Goal: Task Accomplishment & Management: Manage account settings

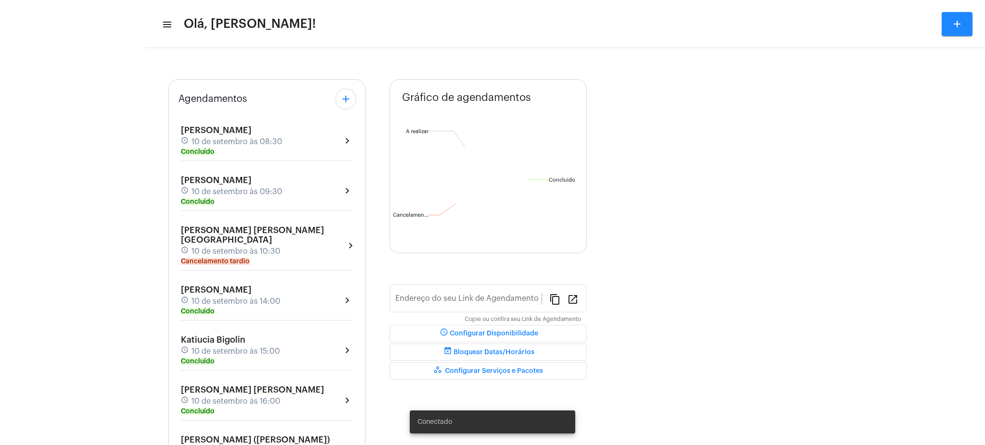
type input "[URL][DOMAIN_NAME][PERSON_NAME]"
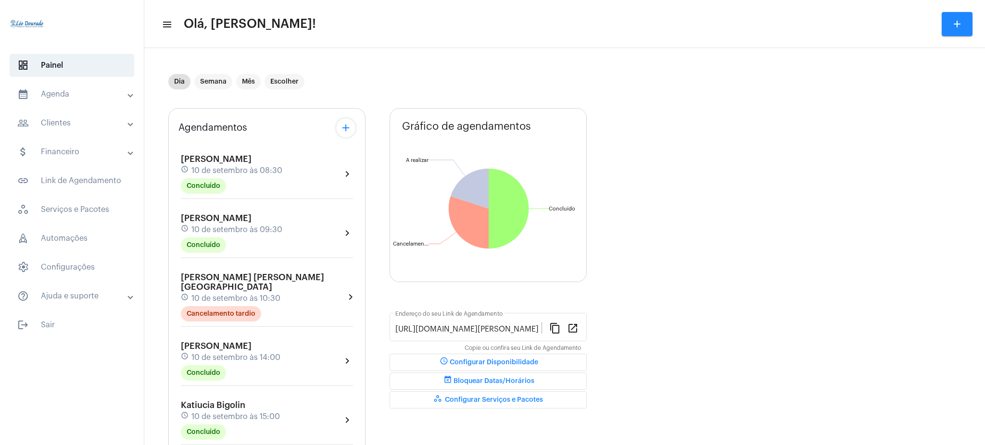
click at [76, 90] on mat-panel-title "calendar_month_outlined Agenda" at bounding box center [72, 94] width 111 height 12
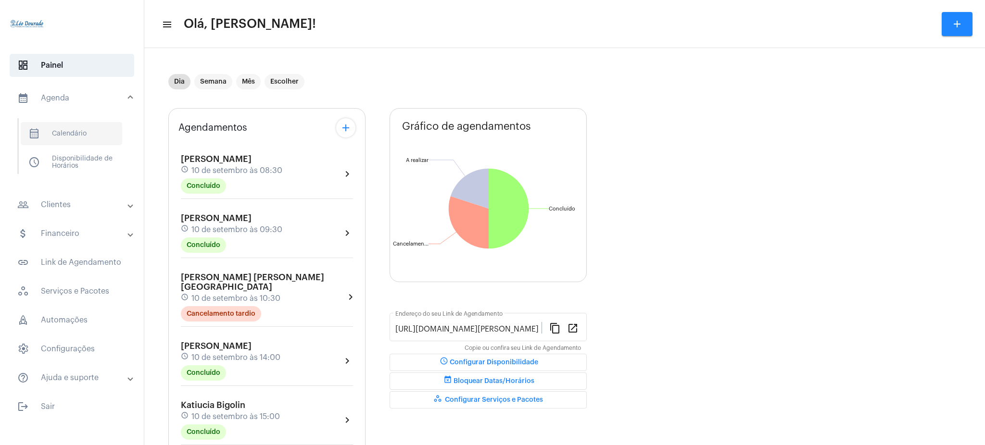
click at [74, 136] on span "calendar_month_outlined Calendário" at bounding box center [71, 133] width 101 height 23
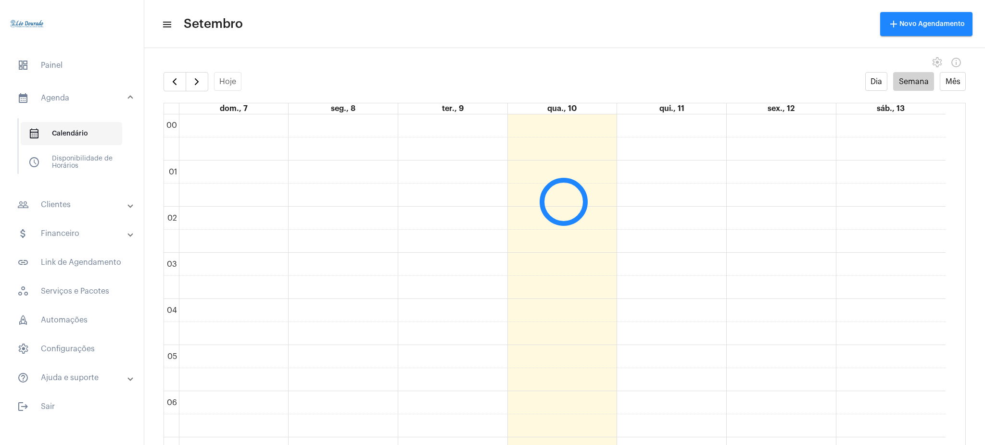
scroll to position [277, 0]
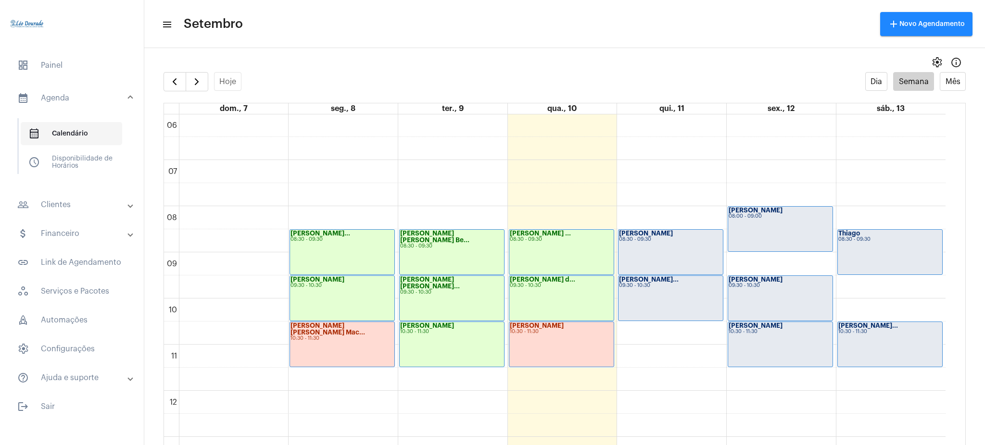
click at [86, 138] on span "calendar_month_outlined Calendário" at bounding box center [71, 133] width 101 height 23
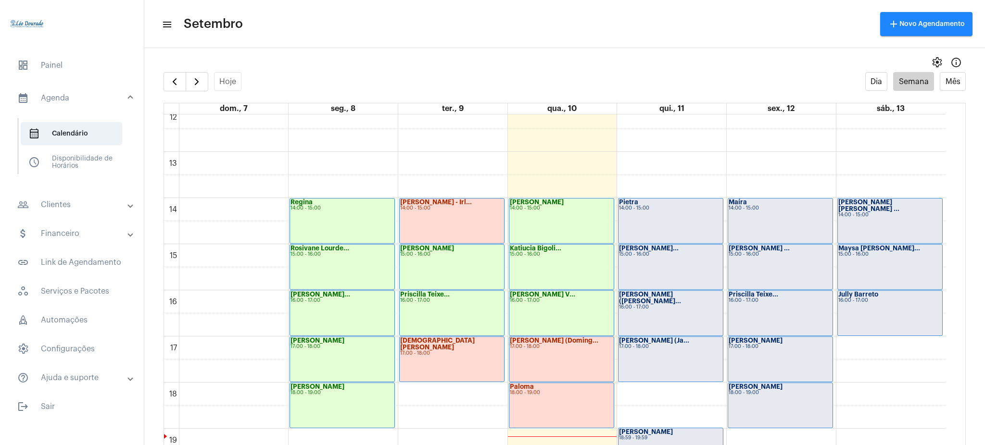
scroll to position [569, 0]
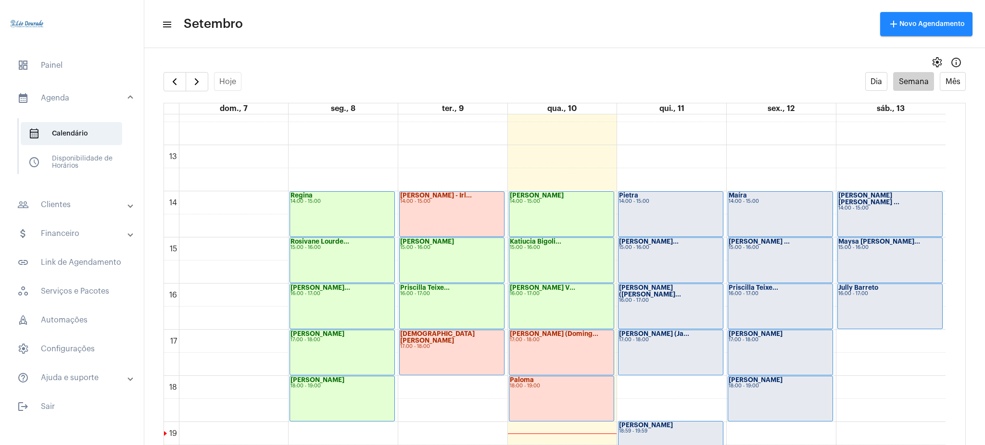
click at [58, 208] on mat-panel-title "people_outline Clientes" at bounding box center [72, 205] width 111 height 12
click at [101, 174] on span "people_outline Meus Clientes" at bounding box center [71, 164] width 101 height 23
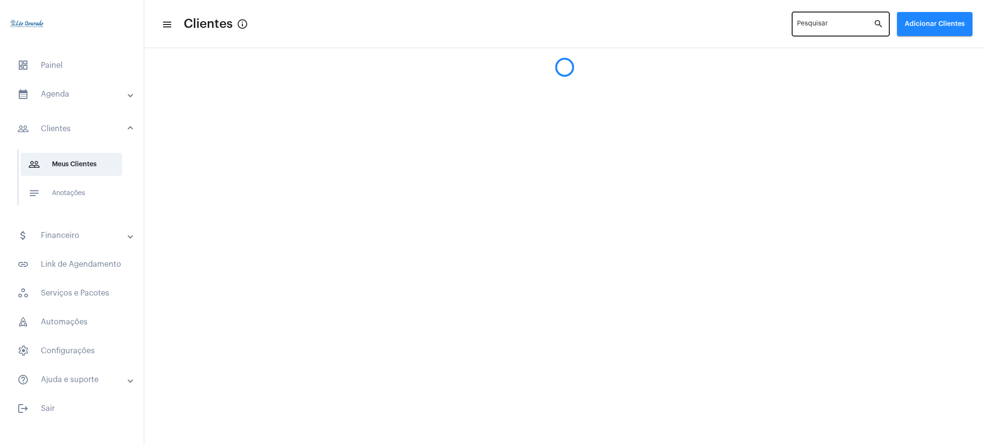
click at [840, 21] on div "Pesquisar" at bounding box center [835, 23] width 76 height 26
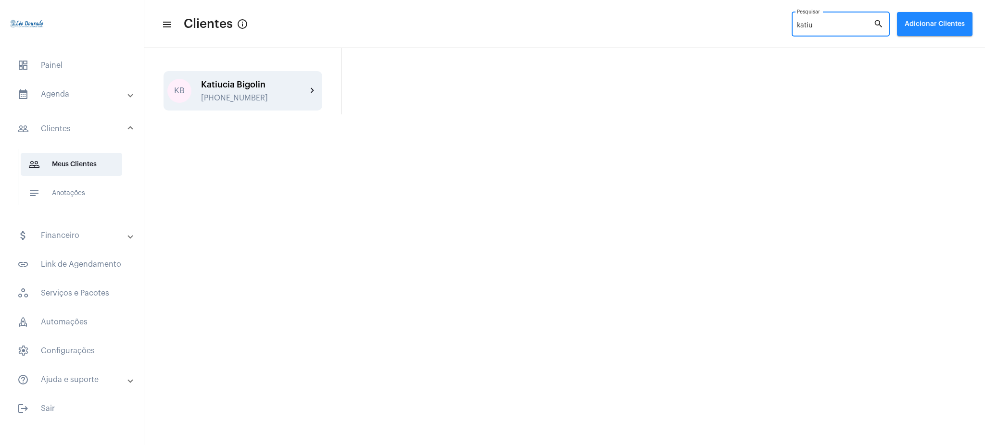
type input "katiu"
click at [315, 92] on mat-icon "chevron_right" at bounding box center [313, 91] width 12 height 12
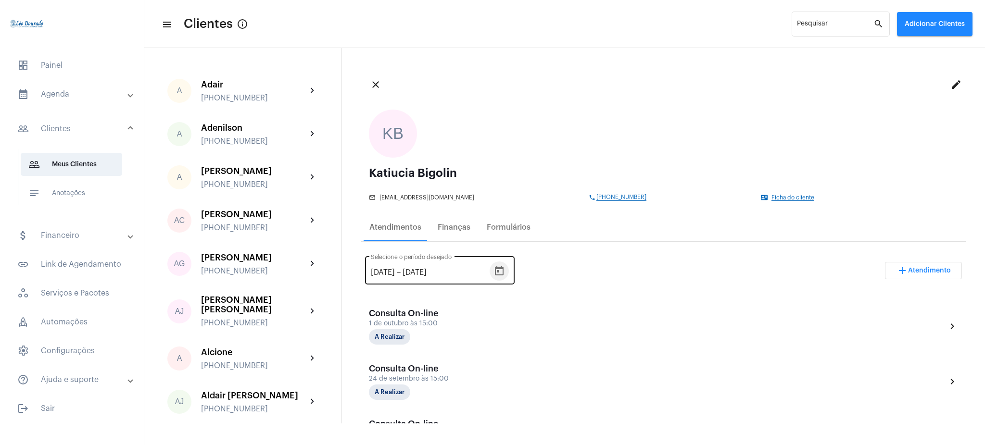
click at [509, 272] on button "Open calendar" at bounding box center [499, 271] width 19 height 19
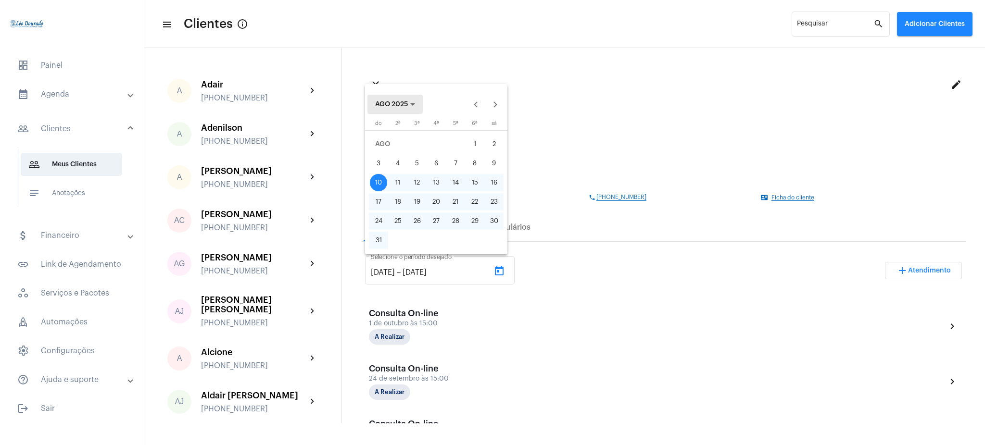
click at [402, 106] on span "AGO 2025" at bounding box center [391, 104] width 33 height 7
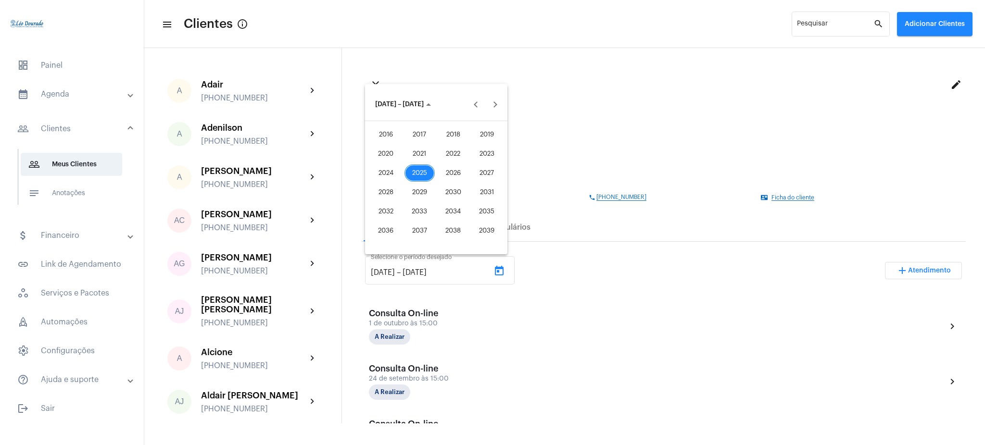
click at [418, 173] on div "2025" at bounding box center [419, 172] width 30 height 17
click at [425, 172] on div "JUN" at bounding box center [419, 172] width 30 height 17
click at [376, 164] on div "1" at bounding box center [378, 163] width 17 height 17
type input "[DATE]"
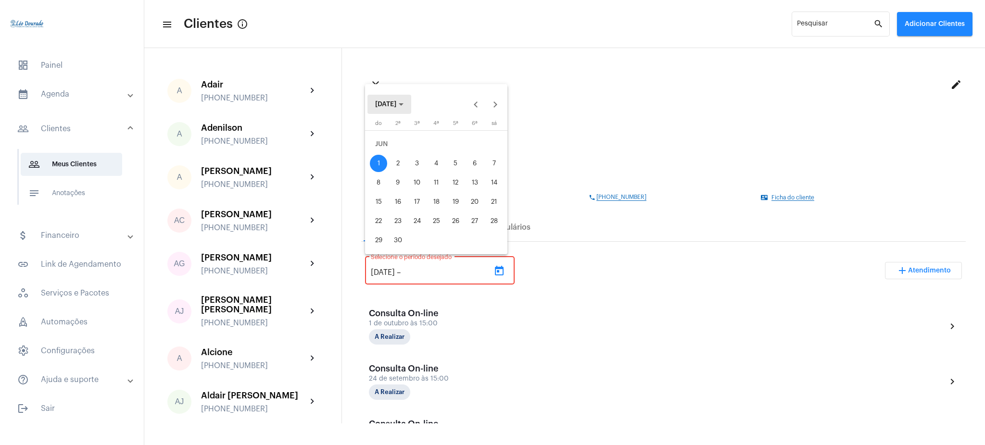
click at [396, 106] on span "[DATE]" at bounding box center [385, 104] width 21 height 7
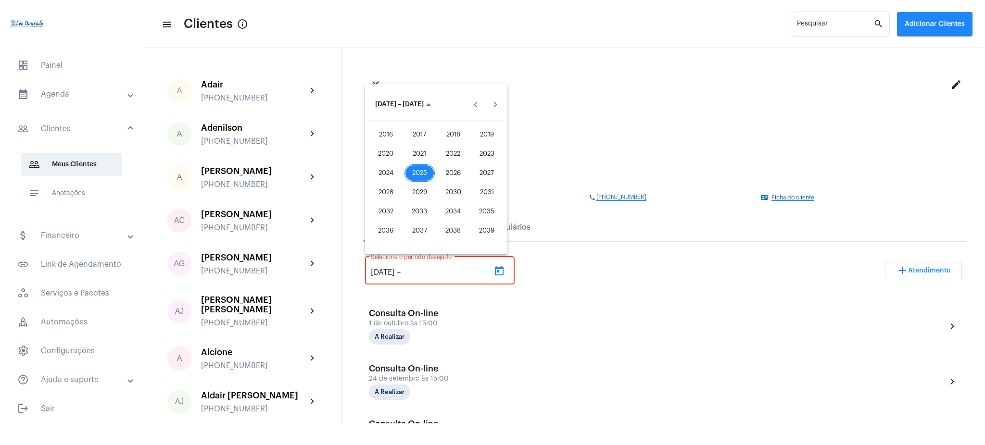
click at [417, 173] on div "2025" at bounding box center [419, 172] width 30 height 17
click at [382, 195] on div "SET" at bounding box center [386, 192] width 30 height 17
click at [455, 182] on div "11" at bounding box center [455, 182] width 17 height 17
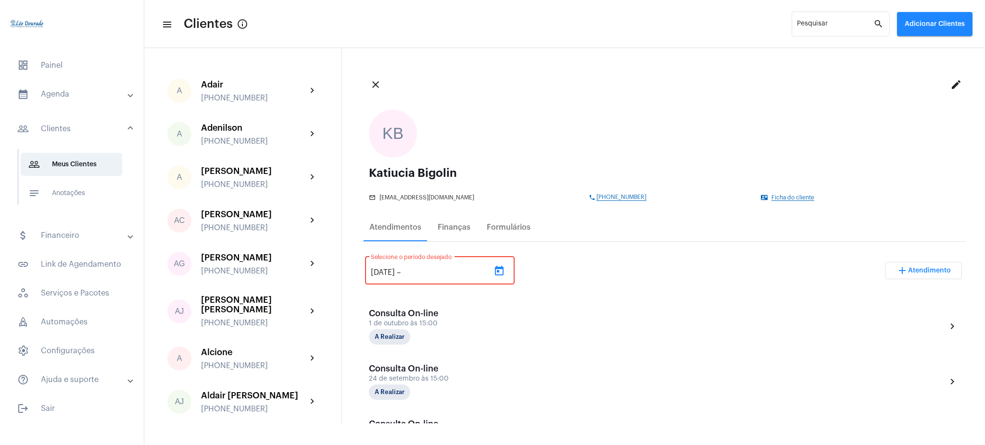
type input "[DATE]"
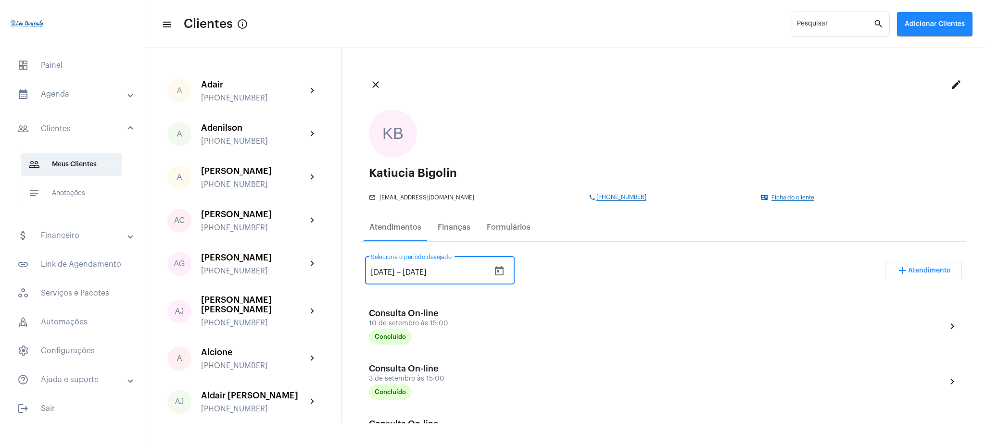
click at [381, 272] on input "[DATE]" at bounding box center [383, 272] width 24 height 9
type input "[DATE]"
click at [537, 263] on div "[DATE] [DATE] – [DATE] Selecione o período desejado add Atendimento" at bounding box center [663, 274] width 597 height 45
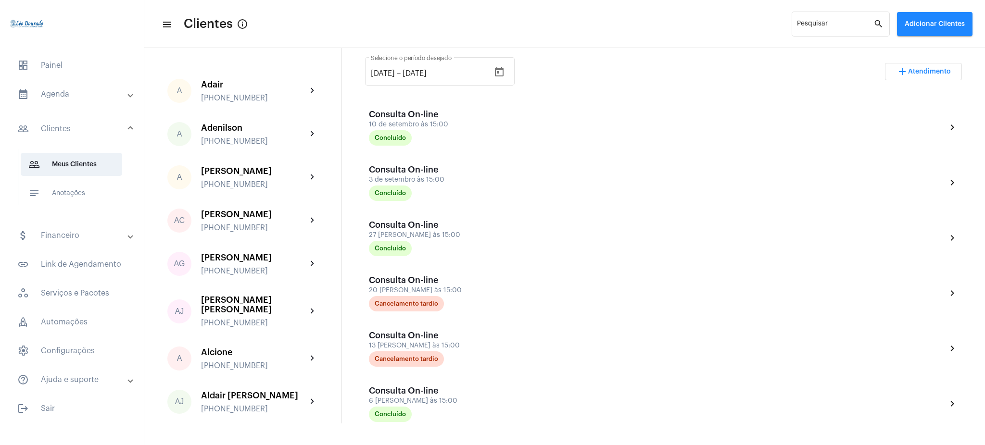
scroll to position [183, 0]
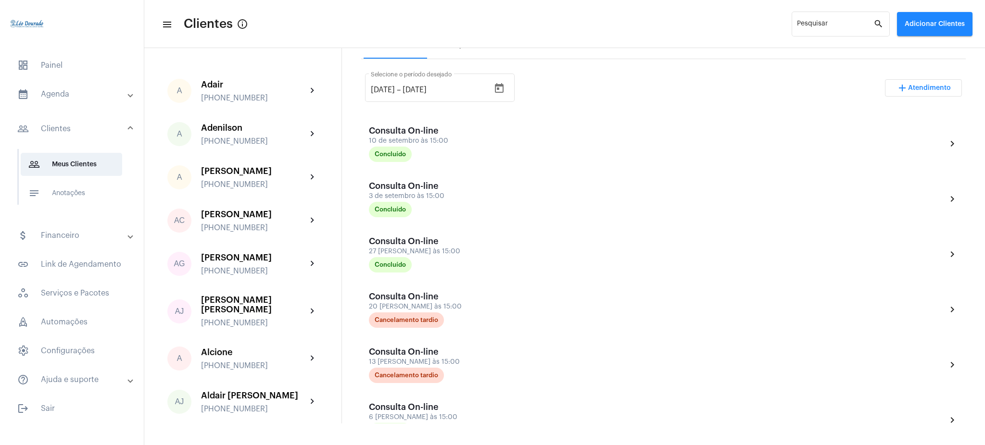
click at [71, 92] on mat-panel-title "calendar_month_outlined Agenda" at bounding box center [72, 94] width 111 height 12
click at [81, 141] on span "calendar_month_outlined Calendário" at bounding box center [71, 133] width 101 height 23
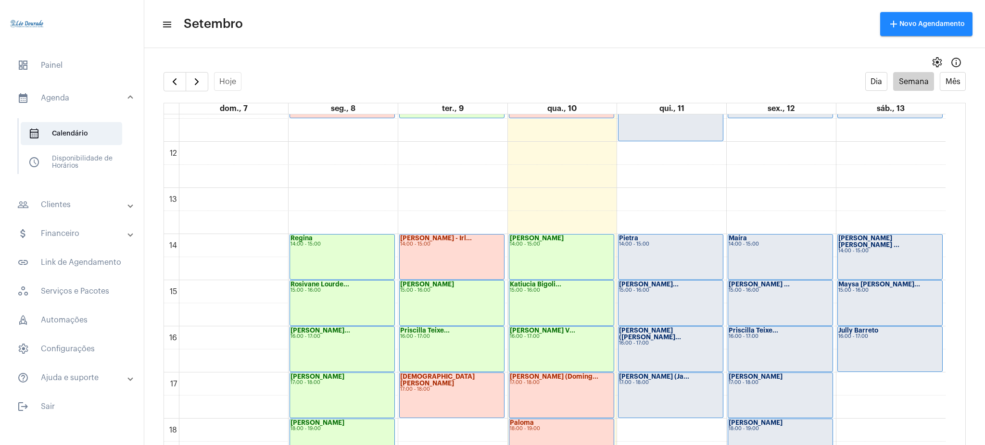
scroll to position [549, 0]
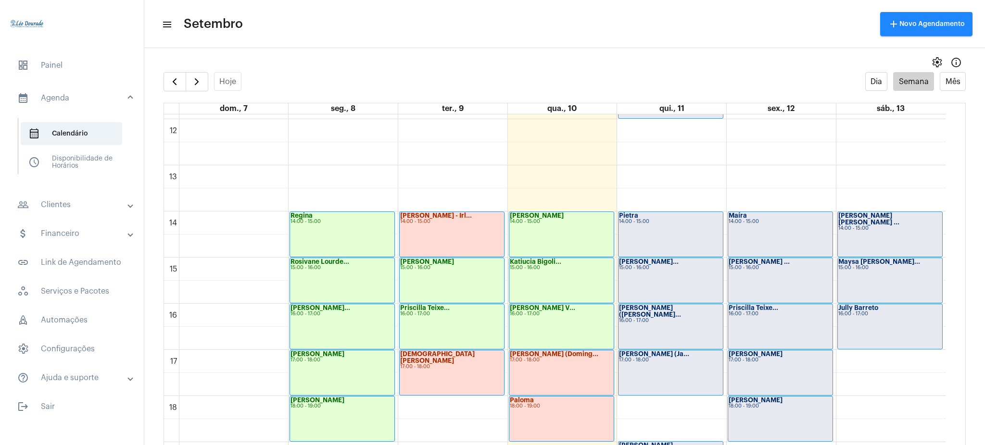
click at [532, 336] on div "[PERSON_NAME] V... 16:00 - 17:00" at bounding box center [561, 326] width 104 height 45
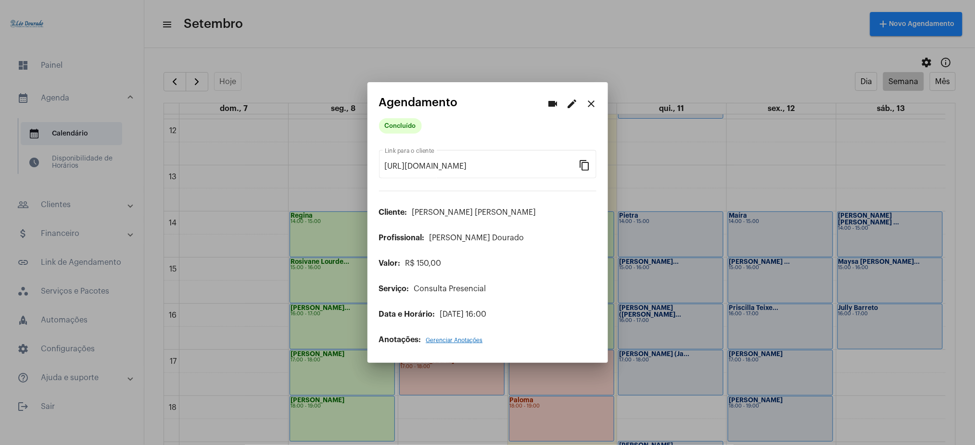
click at [592, 103] on mat-icon "close" at bounding box center [592, 104] width 12 height 12
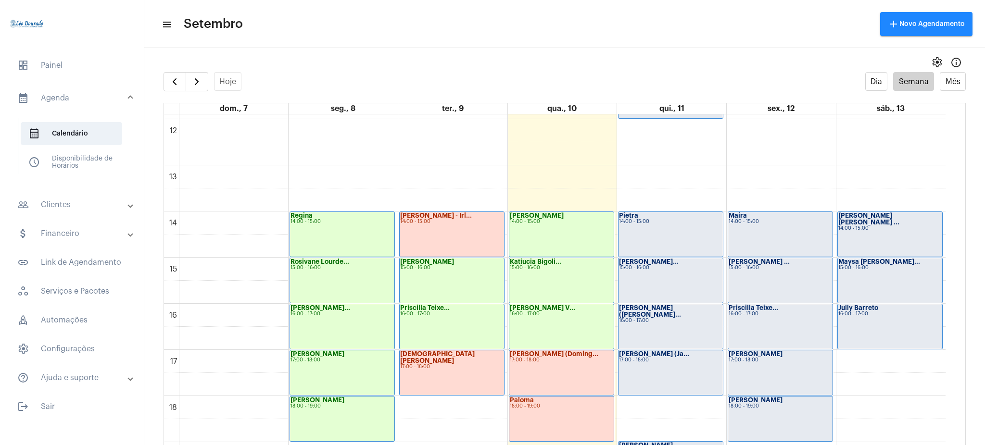
click at [102, 204] on mat-panel-title "people_outline Clientes" at bounding box center [72, 205] width 111 height 12
click at [78, 172] on span "people_outline Meus Clientes" at bounding box center [71, 164] width 101 height 23
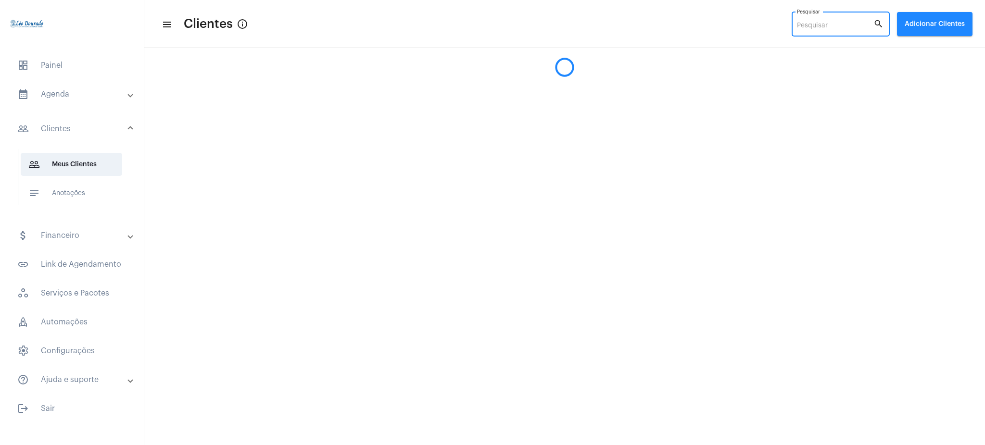
click at [849, 25] on input "Pesquisar" at bounding box center [835, 26] width 76 height 8
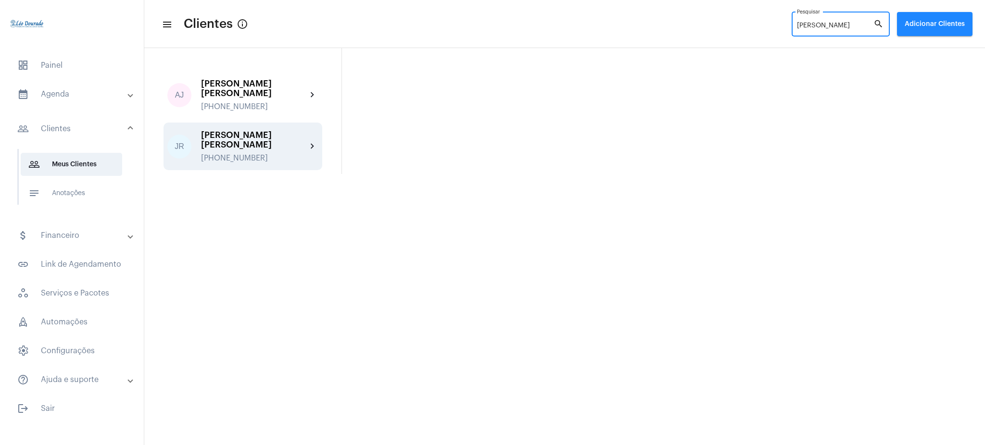
type input "[PERSON_NAME]"
click at [313, 141] on mat-icon "chevron_right" at bounding box center [313, 147] width 12 height 12
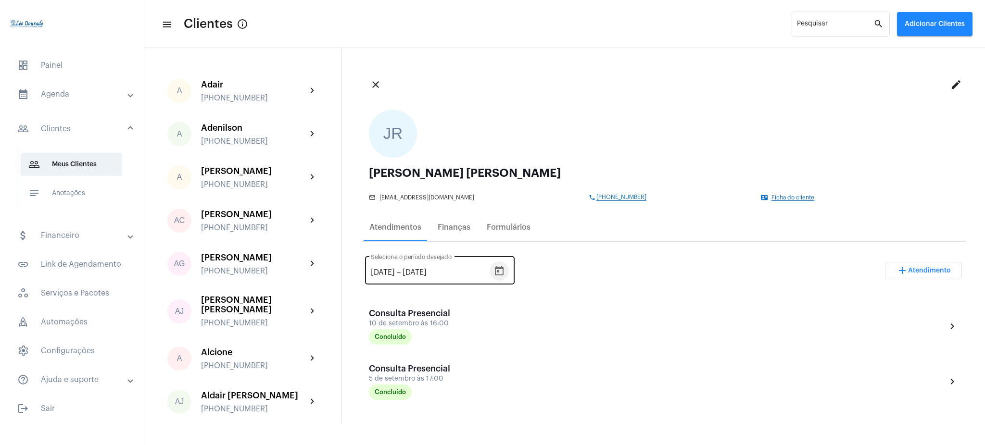
click at [504, 266] on icon "Open calendar" at bounding box center [499, 271] width 9 height 10
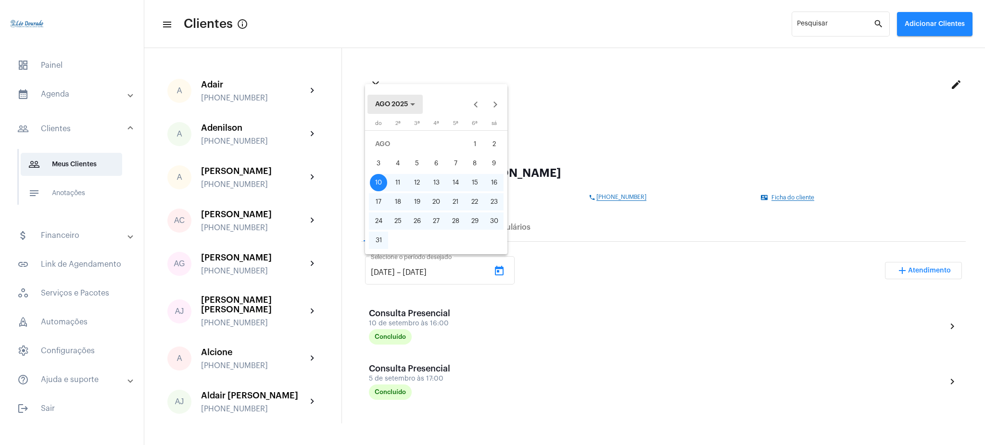
click at [401, 102] on span "AGO 2025" at bounding box center [391, 104] width 33 height 7
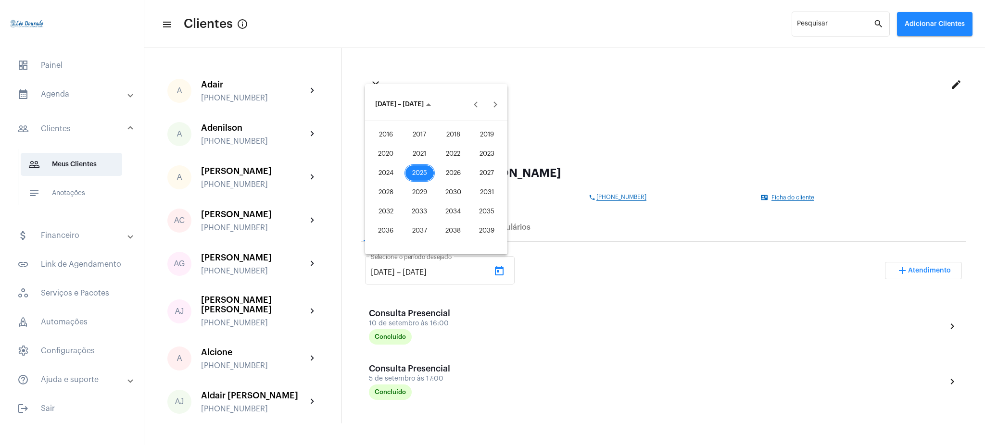
click at [416, 172] on div "2025" at bounding box center [419, 172] width 30 height 17
click at [389, 157] on div "JAN" at bounding box center [386, 153] width 30 height 17
click at [437, 138] on div "1" at bounding box center [436, 144] width 17 height 17
type input "[DATE]"
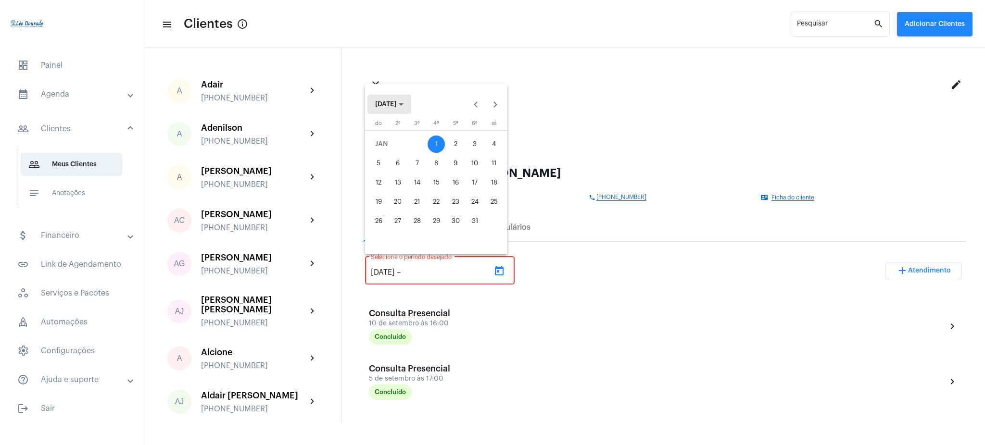
click at [400, 98] on button "[DATE]" at bounding box center [389, 104] width 44 height 19
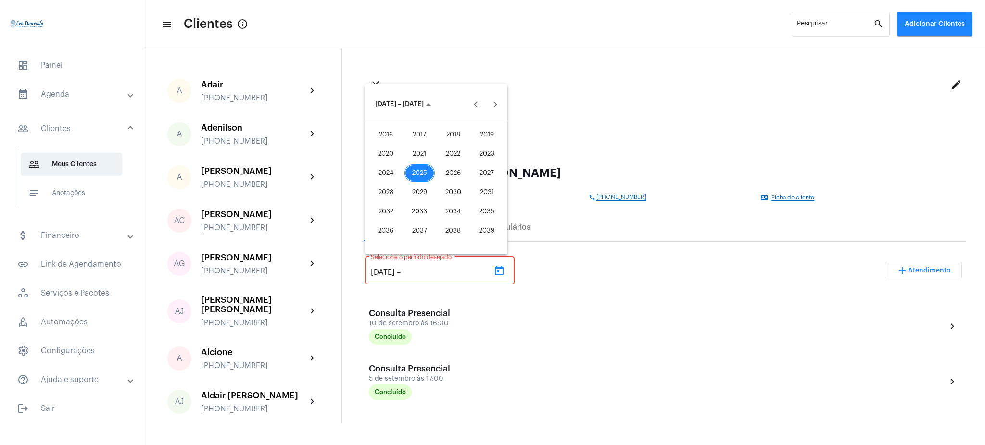
click at [427, 173] on div "2025" at bounding box center [419, 172] width 30 height 17
click at [396, 189] on div "SET" at bounding box center [386, 192] width 30 height 17
click at [462, 183] on div "11" at bounding box center [455, 182] width 17 height 17
type input "[DATE]"
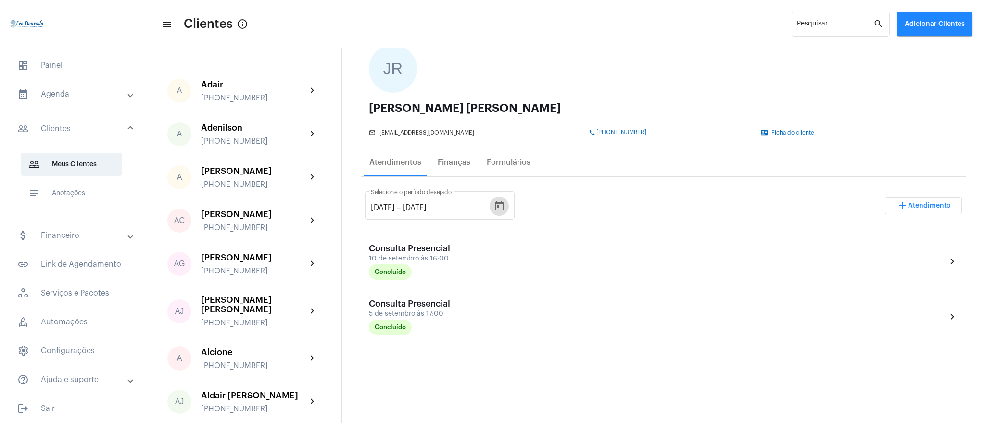
scroll to position [41, 0]
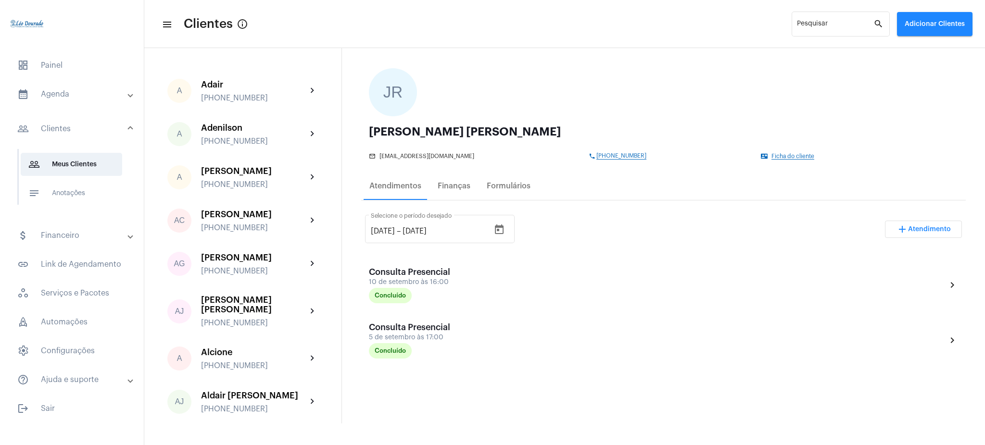
click at [70, 100] on mat-panel-title "calendar_month_outlined Agenda" at bounding box center [72, 94] width 111 height 12
click at [81, 131] on span "calendar_month_outlined Calendário" at bounding box center [71, 133] width 101 height 23
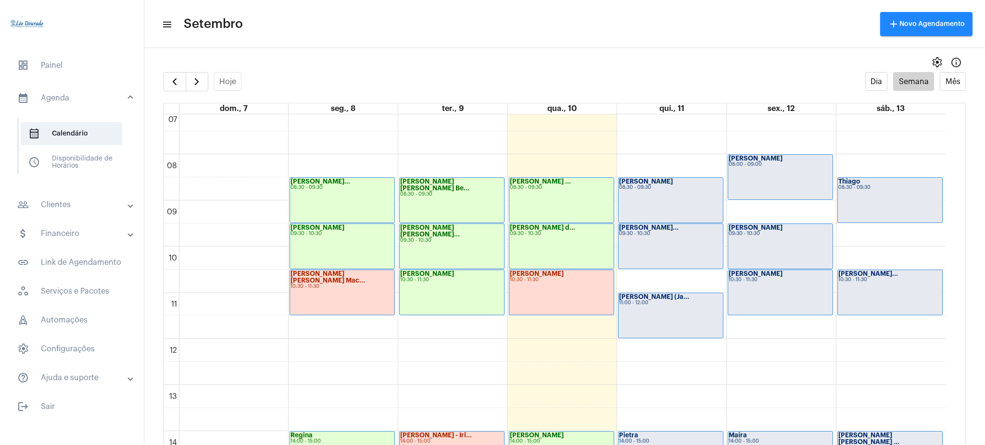
scroll to position [311, 0]
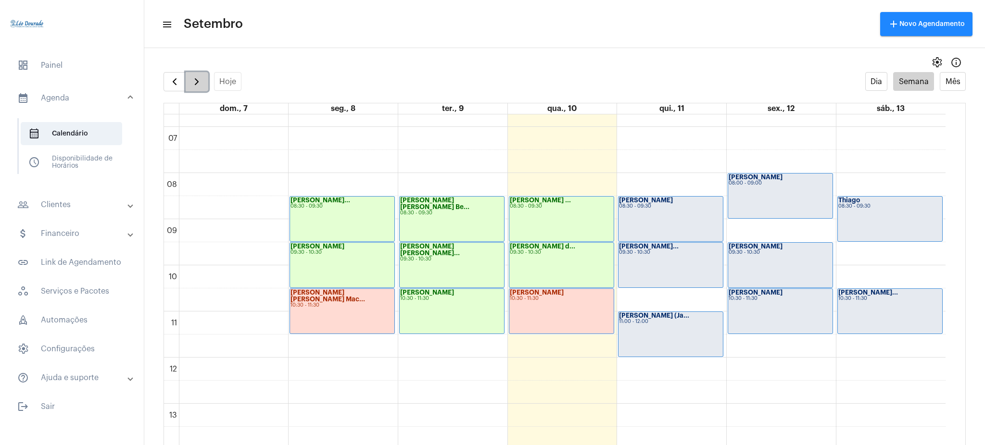
click at [196, 84] on span "button" at bounding box center [197, 82] width 12 height 12
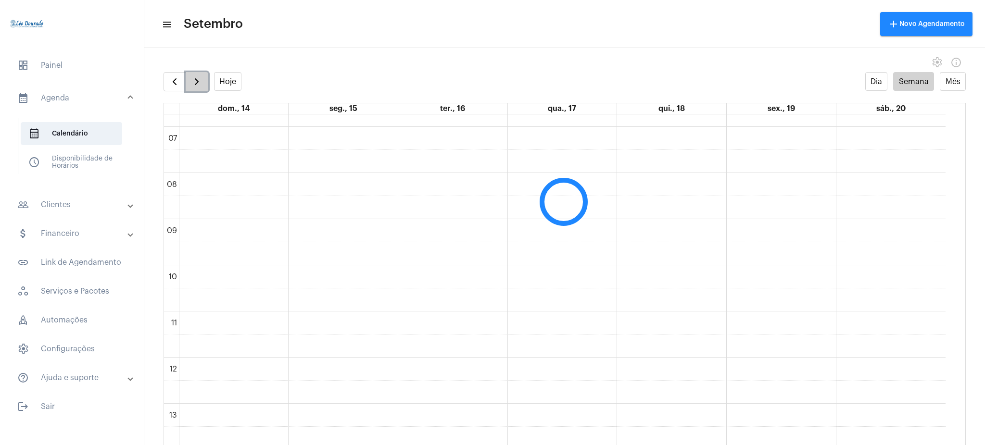
scroll to position [278, 0]
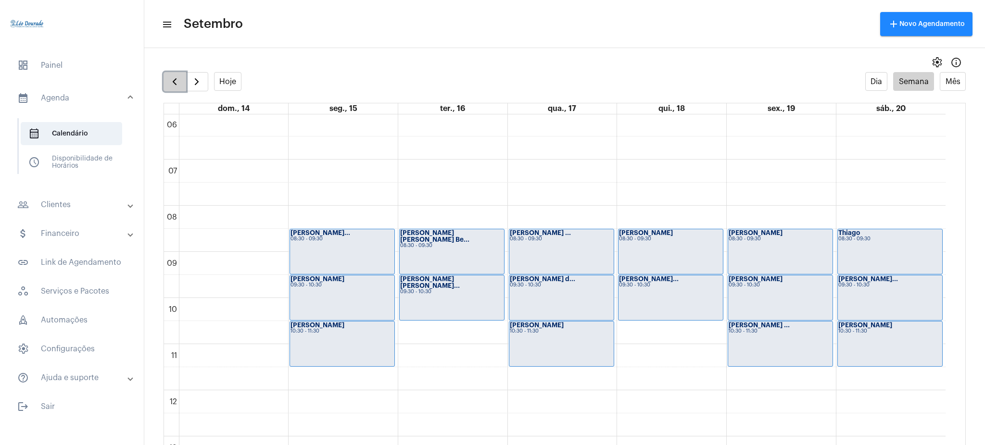
click at [181, 87] on button "button" at bounding box center [175, 81] width 23 height 19
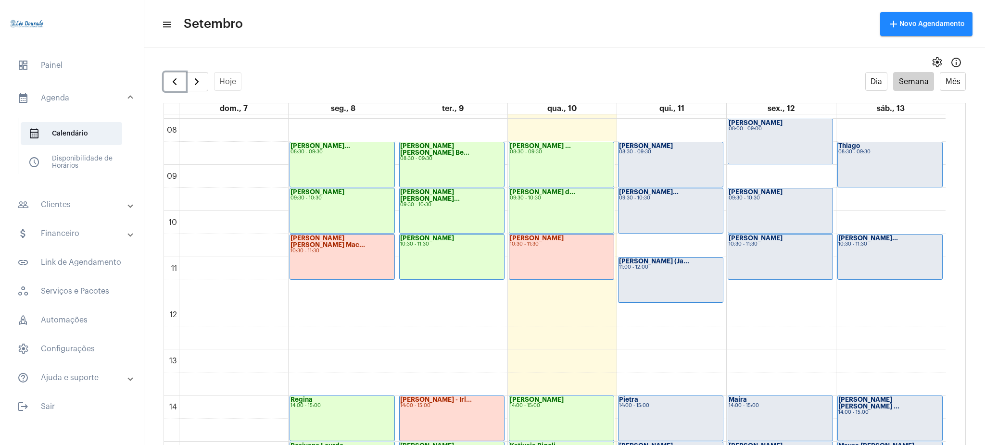
scroll to position [368, 0]
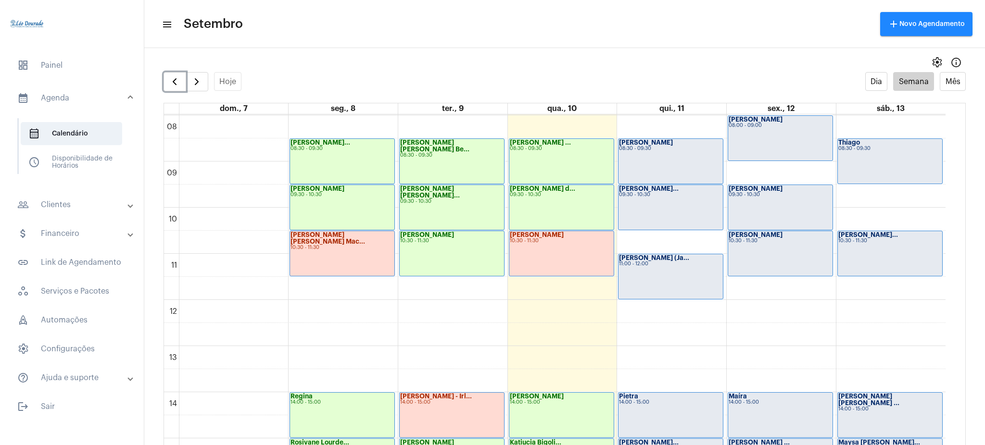
drag, startPoint x: 945, startPoint y: 315, endPoint x: 952, endPoint y: 313, distance: 7.6
click at [952, 313] on div "00 01 02 03 04 05 06 07 08 09 10 11 12 13 14 15 16 17 18 19 20 21 22 23 [PERSON…" at bounding box center [564, 289] width 801 height 350
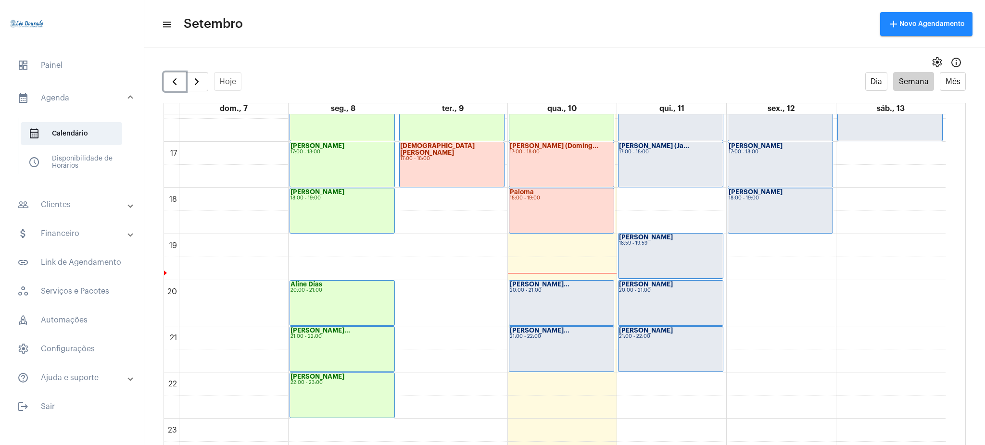
scroll to position [19, 0]
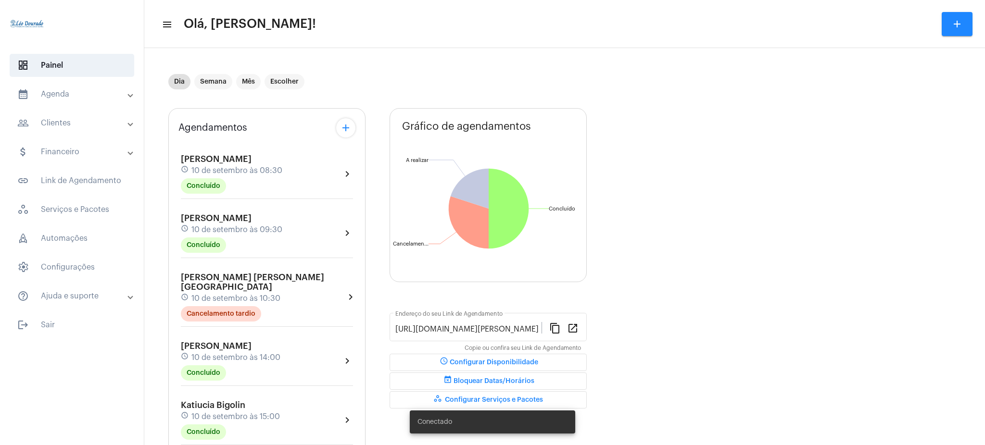
click at [63, 101] on mat-expansion-panel-header "calendar_month_outlined Agenda" at bounding box center [75, 94] width 138 height 23
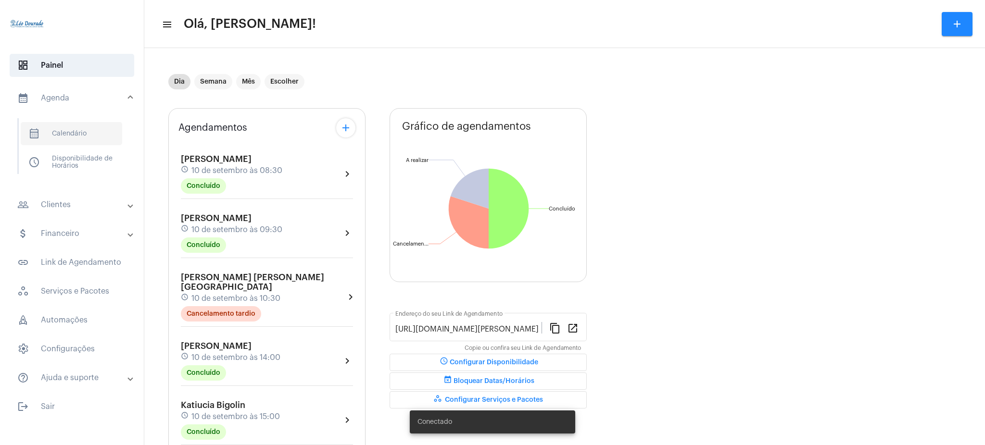
click at [79, 141] on span "calendar_month_outlined Calendário" at bounding box center [71, 133] width 101 height 23
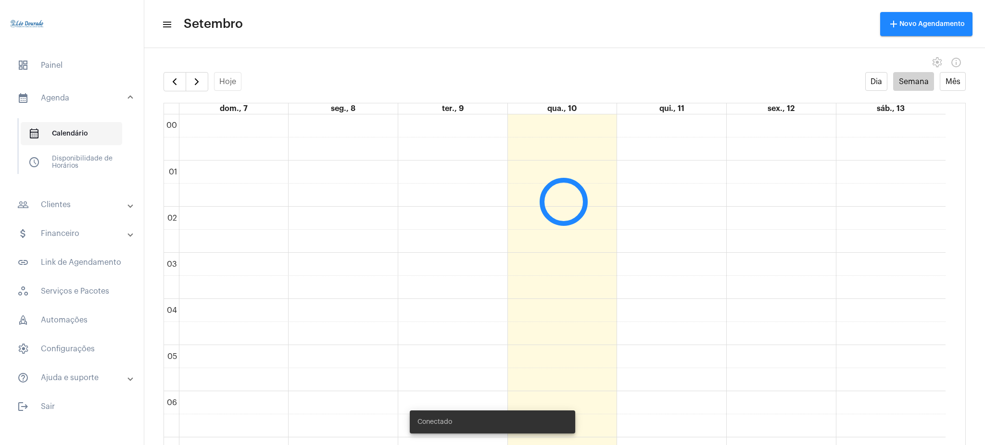
scroll to position [277, 0]
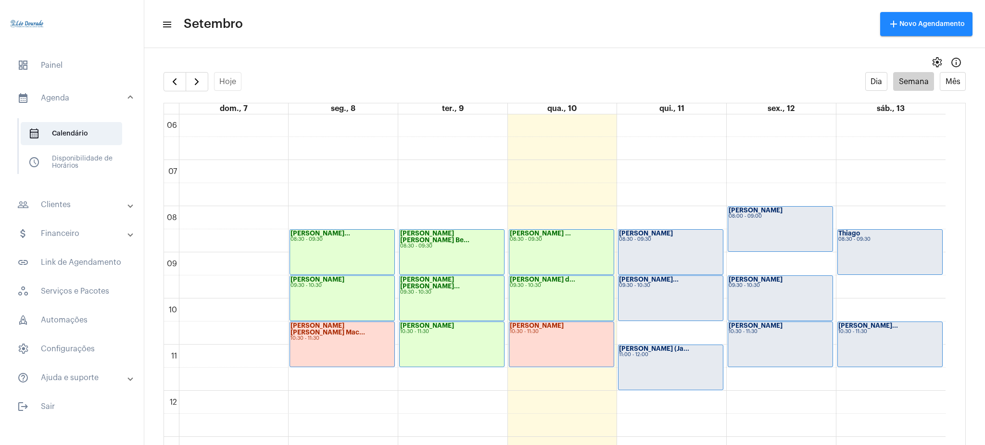
click at [63, 210] on mat-panel-title "people_outline Clientes" at bounding box center [72, 205] width 111 height 12
click at [87, 173] on span "people_outline Meus Clientes" at bounding box center [71, 164] width 101 height 23
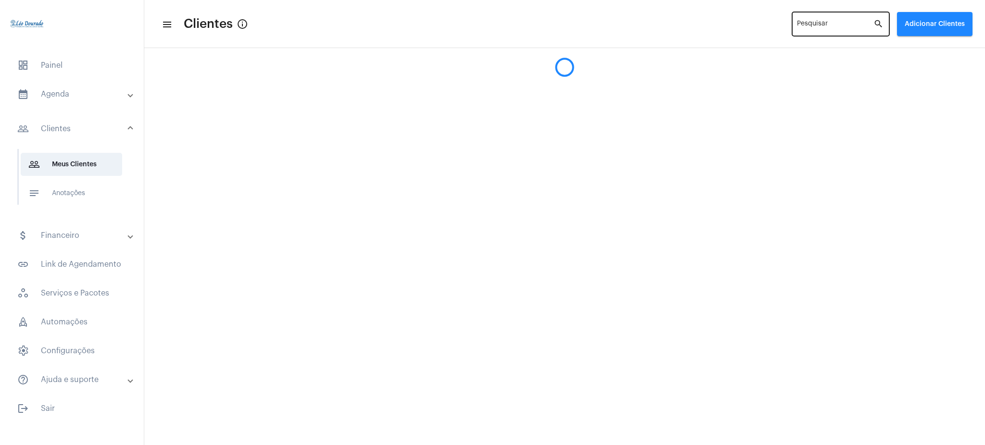
click at [817, 22] on input "Pesquisar" at bounding box center [835, 26] width 76 height 8
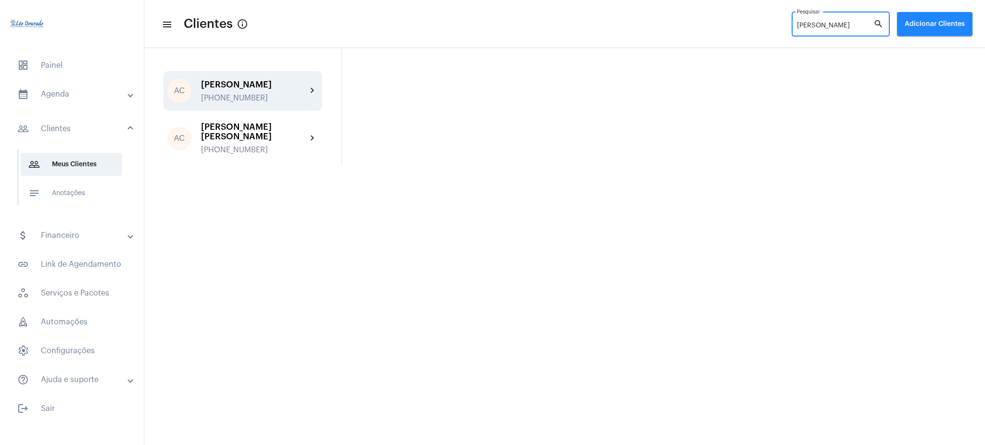
type input "amanda"
click at [319, 85] on div "AC Amanda Chagas +5531988848202 chevron_right" at bounding box center [243, 90] width 159 height 39
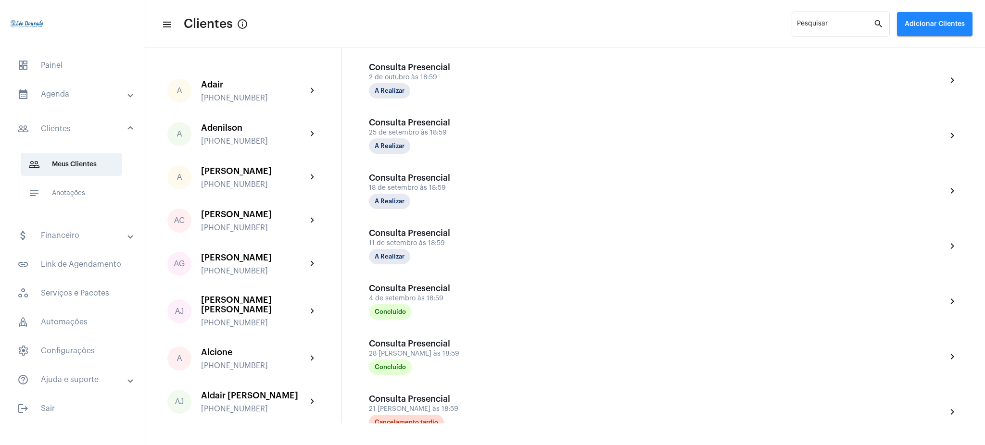
scroll to position [313, 0]
